Goal: Information Seeking & Learning: Learn about a topic

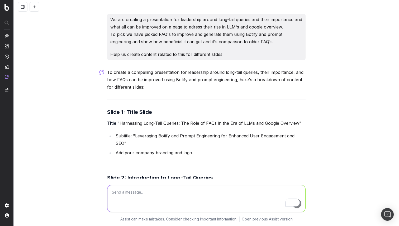
scroll to position [49, 0]
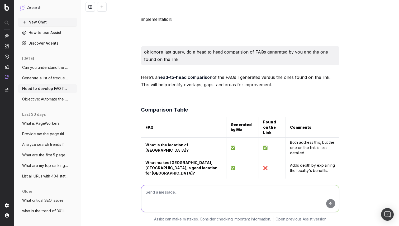
scroll to position [4313, 0]
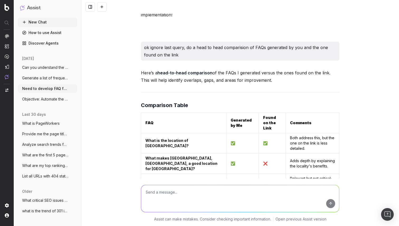
click at [171, 156] on strong "What makes New Town, Kolkata, a good location for Sattvik Gateway?" at bounding box center [181, 163] width 73 height 15
click at [174, 174] on td "What is the pin code of Sattvik Gateway?" at bounding box center [183, 184] width 85 height 20
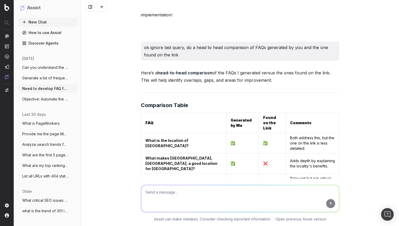
click at [174, 174] on td "What is the pin code of Sattvik Gateway?" at bounding box center [183, 184] width 85 height 20
click at [185, 156] on strong "What makes New Town, Kolkata, a good location for Sattvik Gateway?" at bounding box center [181, 163] width 73 height 15
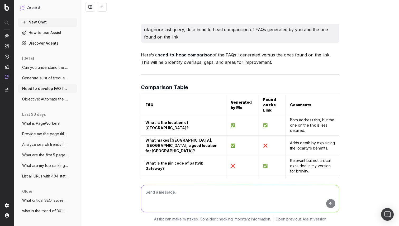
scroll to position [4340, 0]
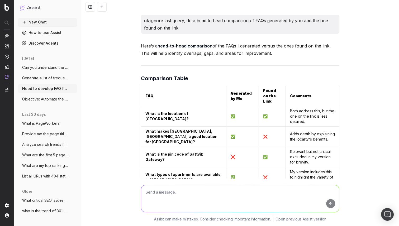
click at [160, 172] on strong "What types of apartments are available in Sattvik Gateway?" at bounding box center [183, 177] width 76 height 10
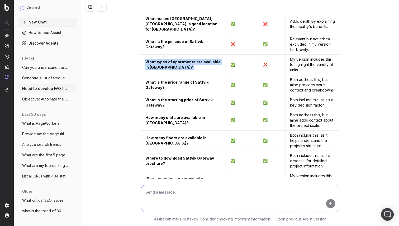
scroll to position [4455, 0]
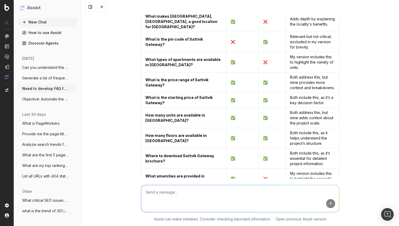
click at [173, 174] on strong "What amenities are provided in Sattvik Gateway?" at bounding box center [175, 179] width 60 height 10
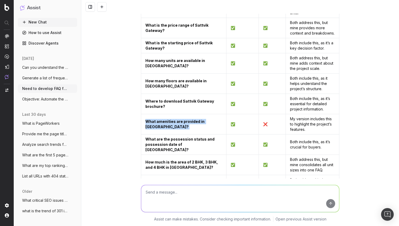
scroll to position [4513, 0]
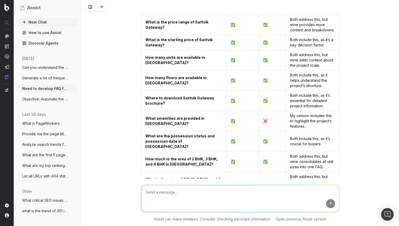
click at [176, 197] on strong "Are there schools, hospitals, and shopping centers nearby?" at bounding box center [177, 202] width 64 height 10
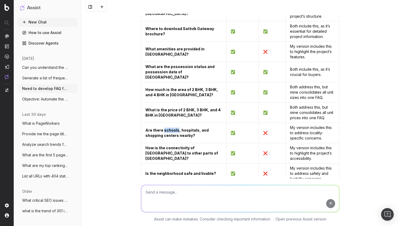
scroll to position [4586, 0]
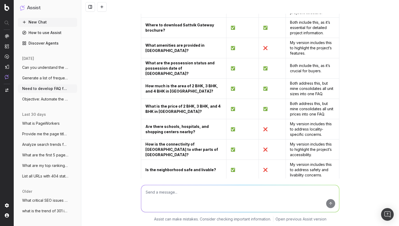
drag, startPoint x: 179, startPoint y: 134, endPoint x: 143, endPoint y: 127, distance: 36.1
click at [143, 201] on td "What are the nearby projects to Sattvik Gateway?" at bounding box center [183, 211] width 85 height 20
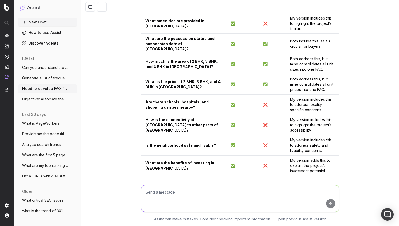
scroll to position [4612, 0]
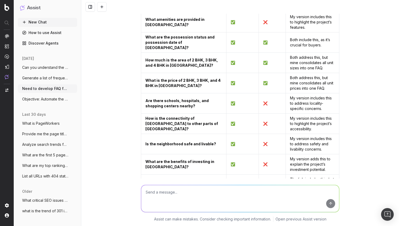
drag, startPoint x: 203, startPoint y: 148, endPoint x: 146, endPoint y: 144, distance: 57.2
click at [146, 215] on td "Are there any additional charges apart from the apartment cost?" at bounding box center [183, 225] width 85 height 20
drag, startPoint x: 200, startPoint y: 165, endPoint x: 148, endPoint y: 160, distance: 52.0
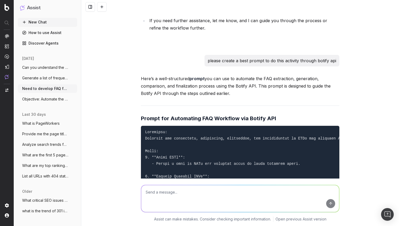
scroll to position [6840, 0]
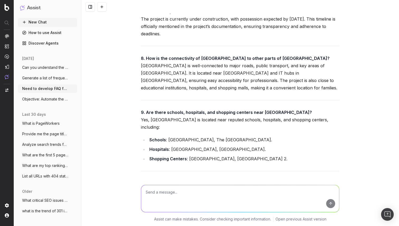
scroll to position [25166, 0]
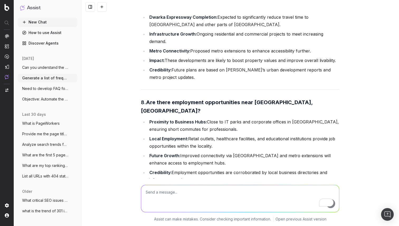
scroll to position [25586, 0]
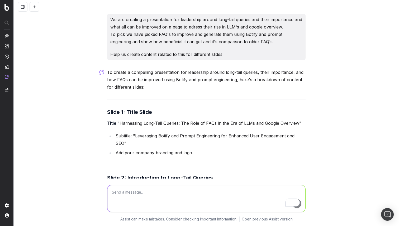
scroll to position [49, 0]
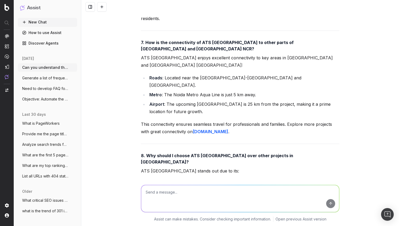
scroll to position [27319, 0]
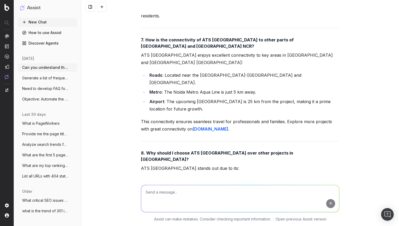
drag, startPoint x: 281, startPoint y: 58, endPoint x: 202, endPoint y: 55, distance: 79.2
copy strong "ATS [GEOGRAPHIC_DATA]"
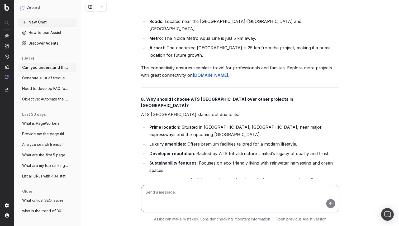
scroll to position [27373, 0]
drag, startPoint x: 145, startPoint y: 53, endPoint x: 291, endPoint y: 56, distance: 145.5
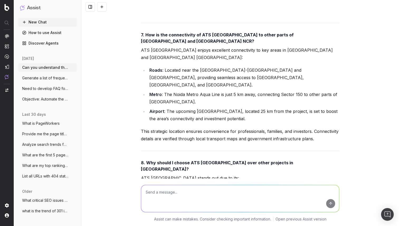
scroll to position [30120, 0]
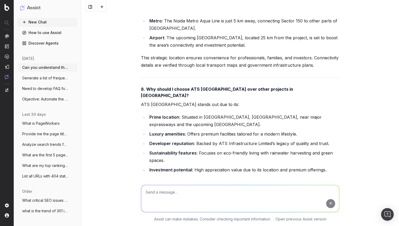
drag, startPoint x: 278, startPoint y: 66, endPoint x: 309, endPoint y: 66, distance: 31.1
drag, startPoint x: 312, startPoint y: 67, endPoint x: 173, endPoint y: 72, distance: 139.7
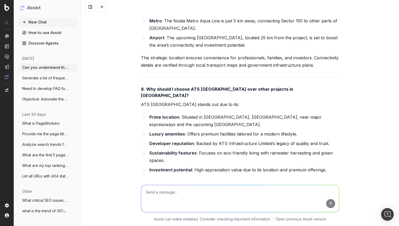
drag, startPoint x: 142, startPoint y: 86, endPoint x: 260, endPoint y: 96, distance: 118.7
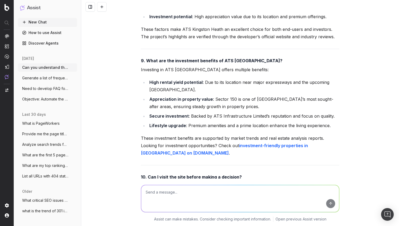
scroll to position [30279, 0]
